Goal: Information Seeking & Learning: Learn about a topic

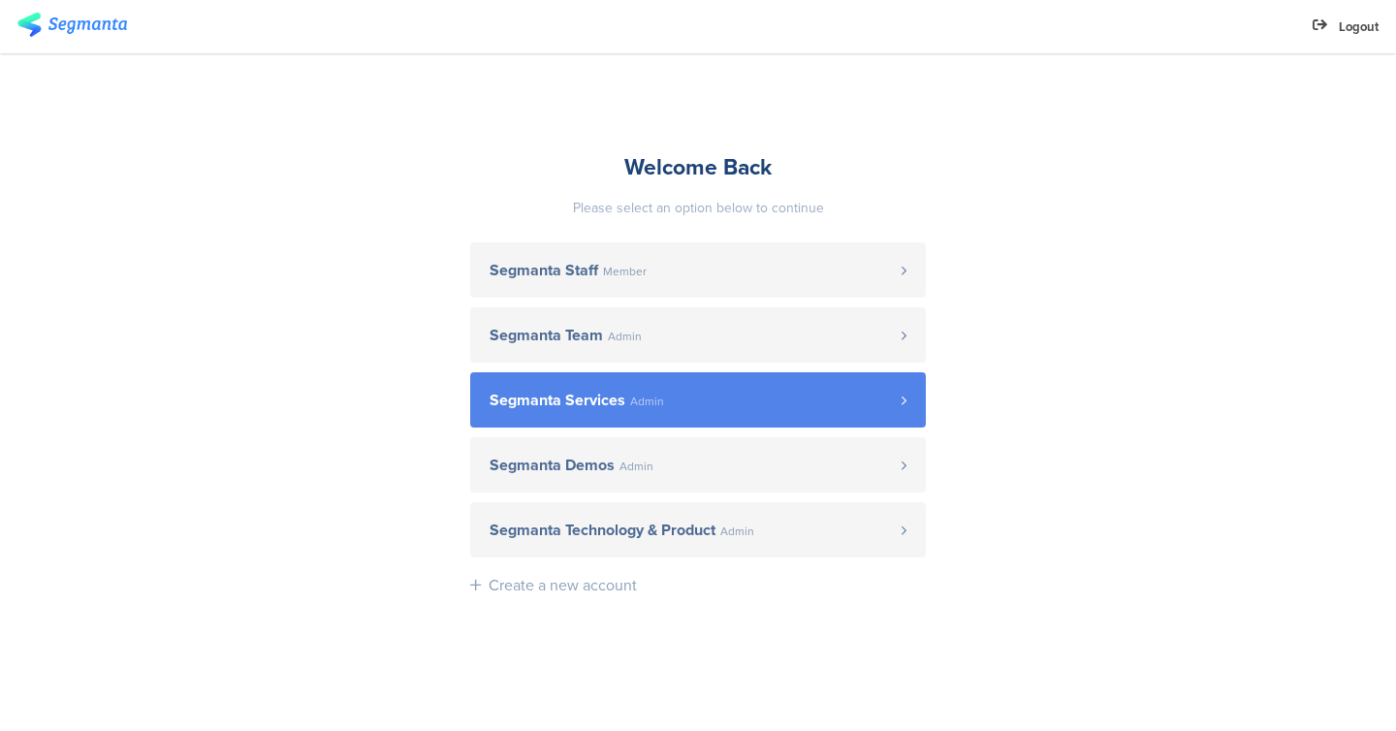
click at [685, 395] on span "Segmanta Services Admin" at bounding box center [695, 401] width 412 height 16
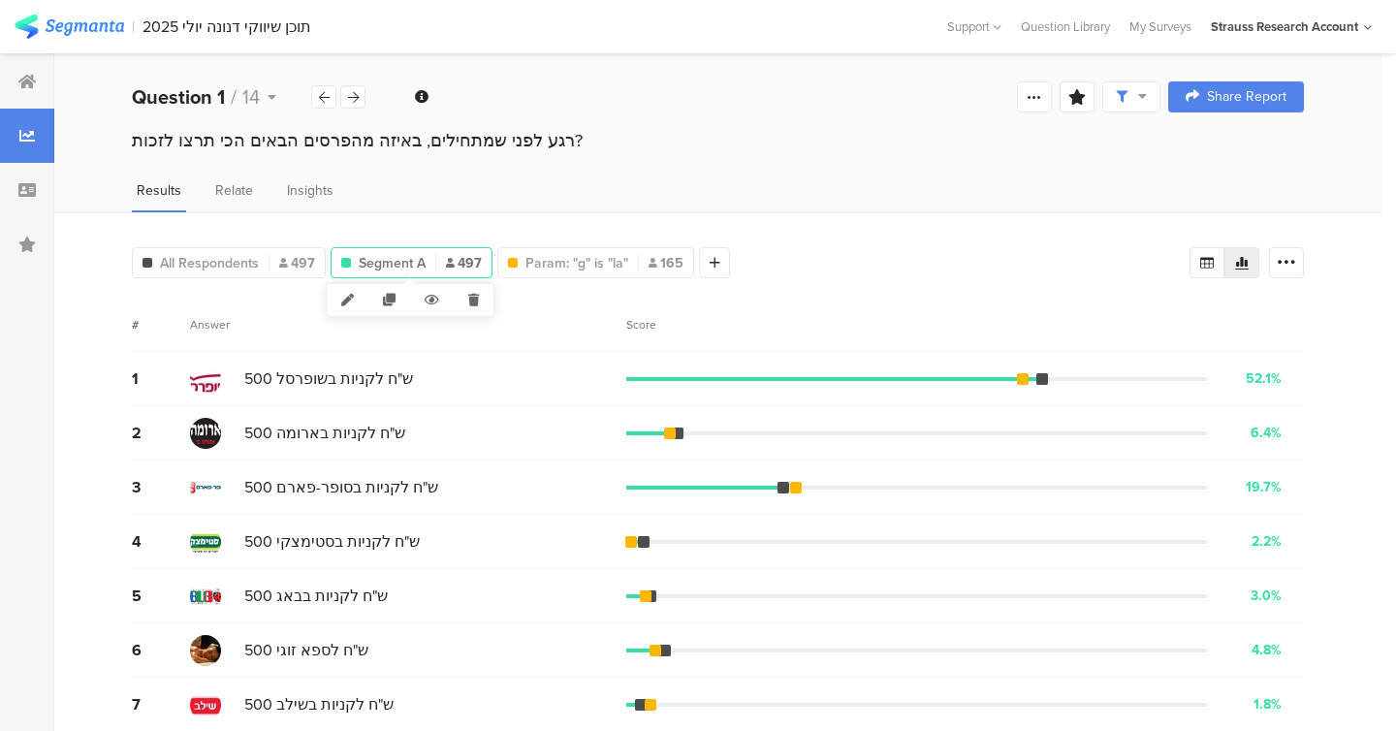
click at [444, 261] on div "Segment A 497" at bounding box center [411, 263] width 160 height 20
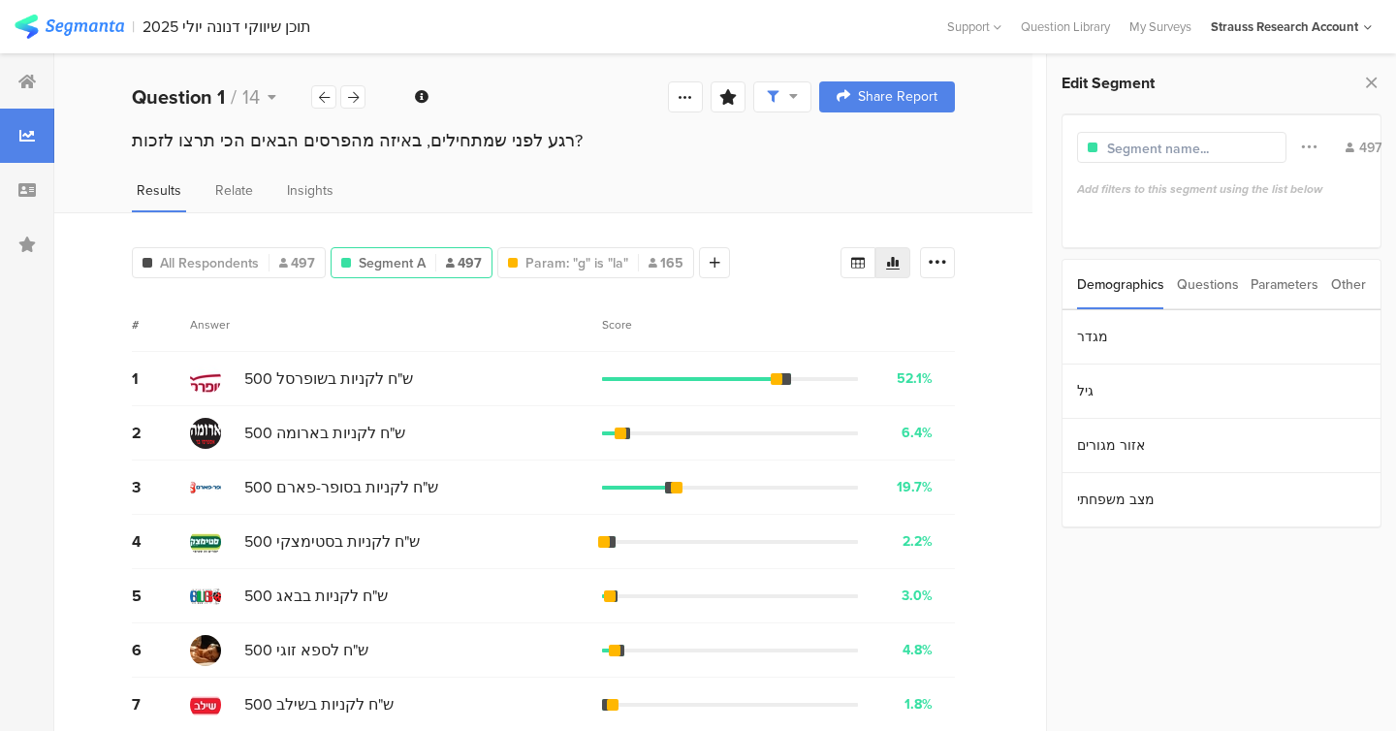
click at [1285, 283] on div "Parameters" at bounding box center [1284, 284] width 68 height 49
click at [1168, 337] on section "g" at bounding box center [1221, 337] width 318 height 54
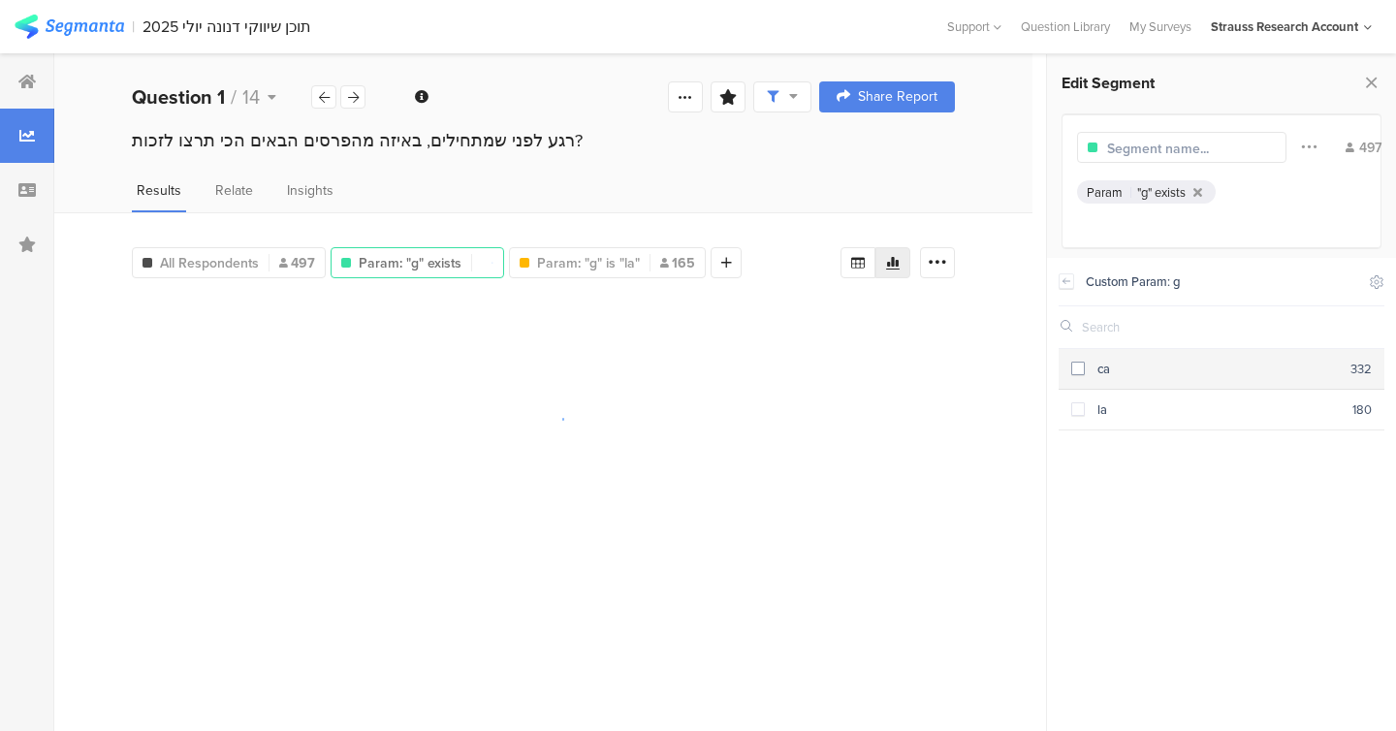
click at [1074, 369] on span at bounding box center [1078, 368] width 14 height 14
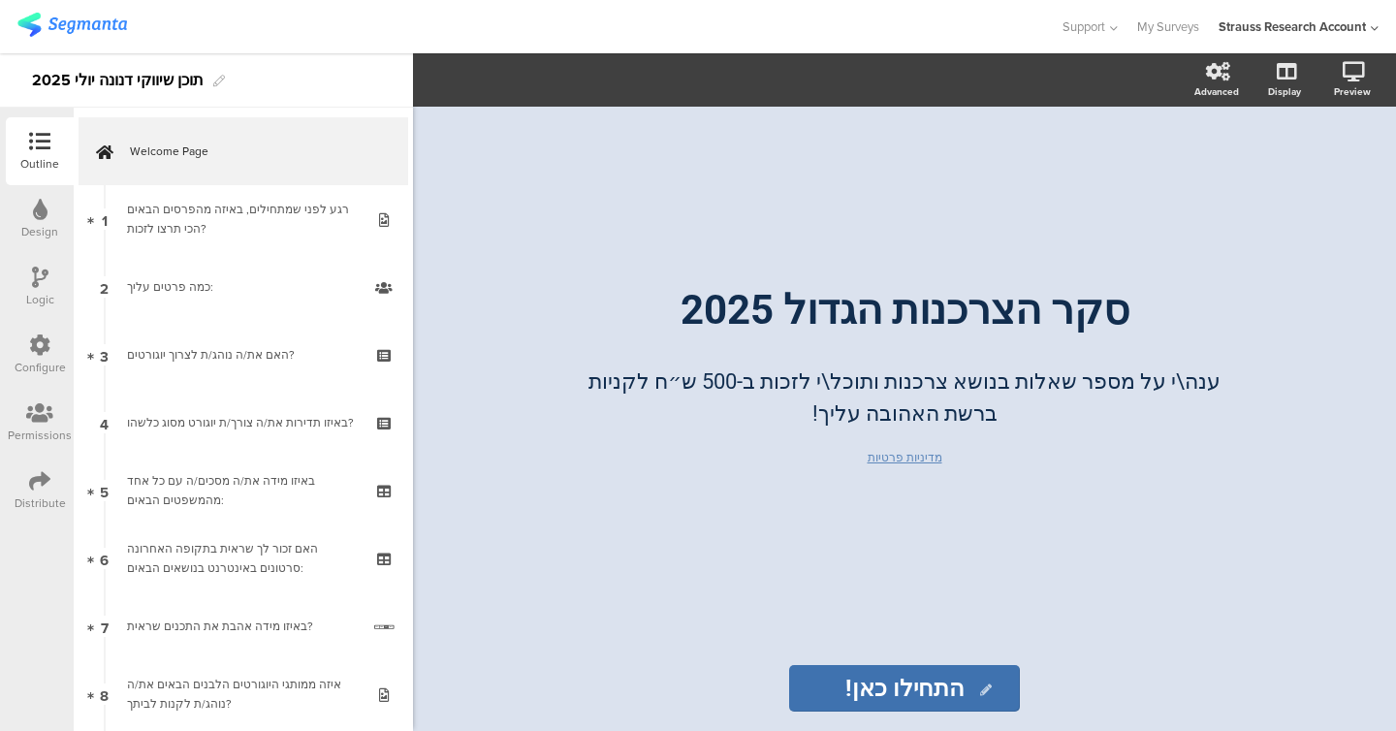
click at [38, 486] on icon at bounding box center [39, 480] width 21 height 21
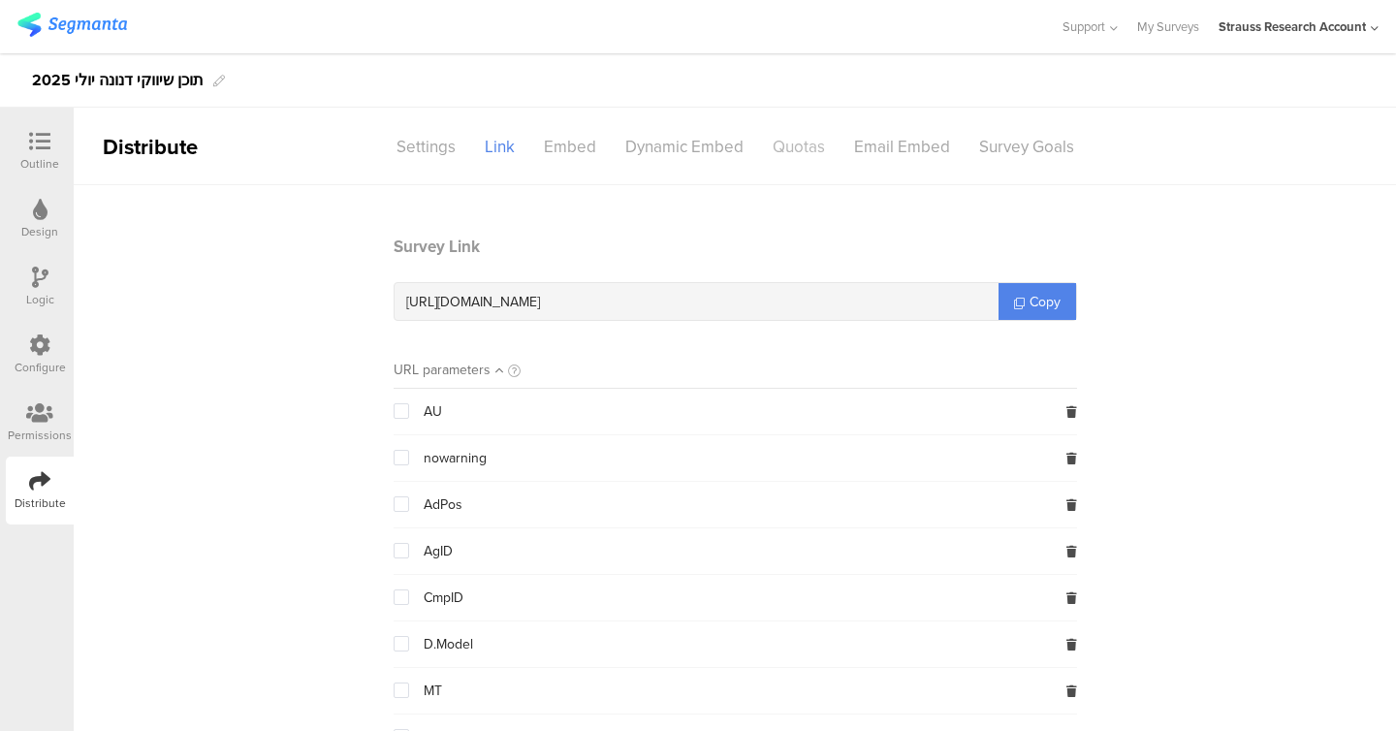
click at [787, 161] on div "Quotas" at bounding box center [798, 147] width 81 height 34
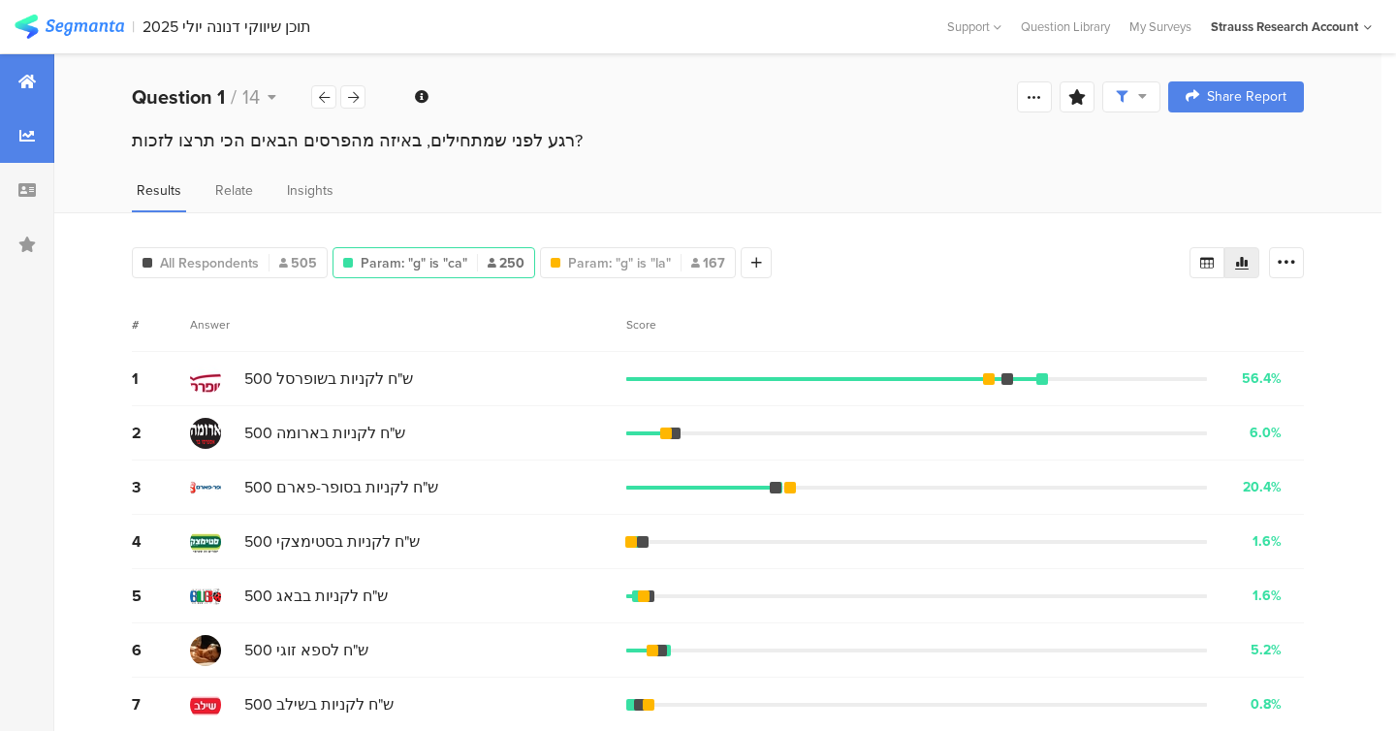
click at [31, 87] on icon at bounding box center [26, 82] width 17 height 16
